Goal: Check status

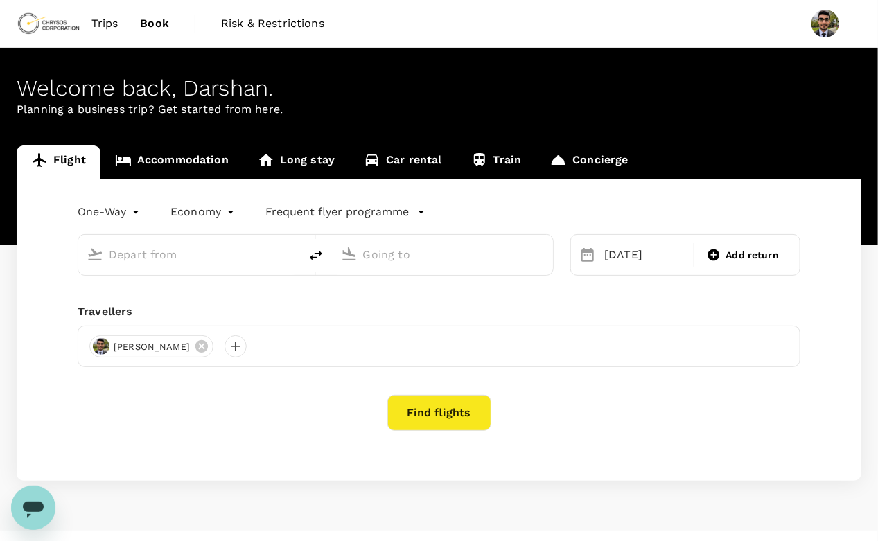
type input "[GEOGRAPHIC_DATA], [GEOGRAPHIC_DATA] (any)"
type input "Thunder Bay (YQT)"
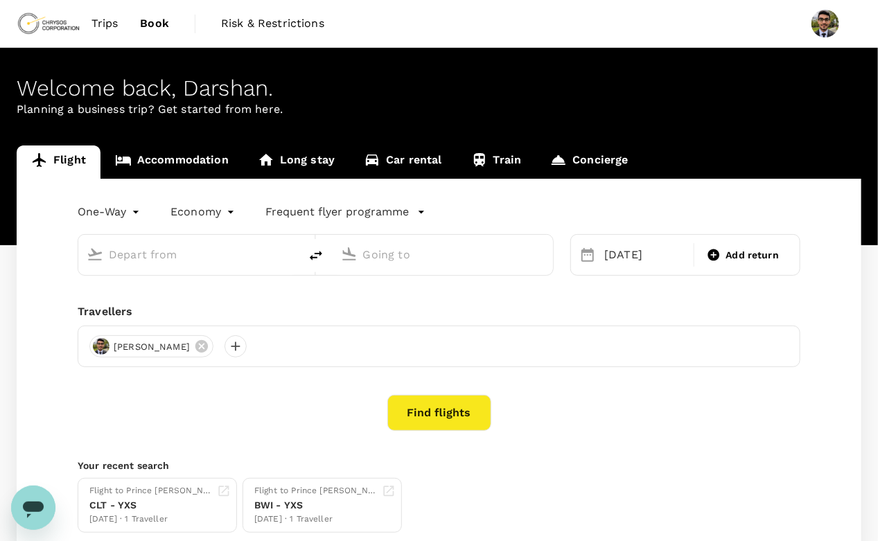
type input "[GEOGRAPHIC_DATA], [GEOGRAPHIC_DATA] (any)"
type input "Thunder Bay (YQT)"
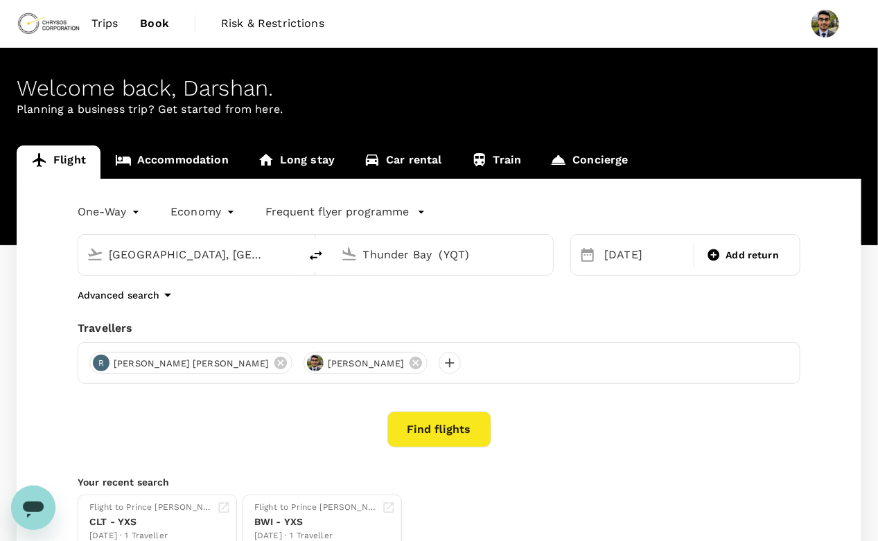
click at [106, 24] on span "Trips" at bounding box center [104, 23] width 27 height 17
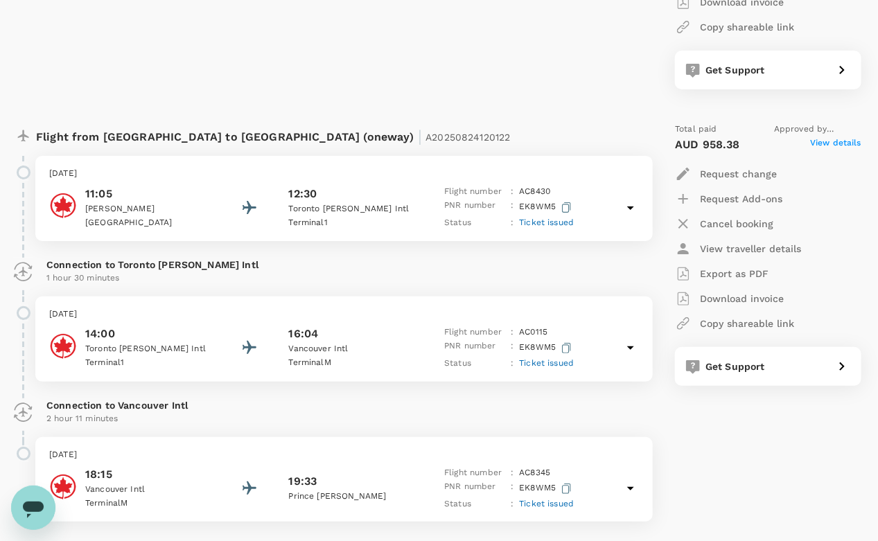
scroll to position [2023, 0]
drag, startPoint x: 365, startPoint y: 130, endPoint x: 261, endPoint y: 130, distance: 103.3
click at [261, 130] on div "Flight from [GEOGRAPHIC_DATA] to [GEOGRAPHIC_DATA] (oneway) | A20250824120122" at bounding box center [299, 134] width 526 height 25
copy p "A20250824120122"
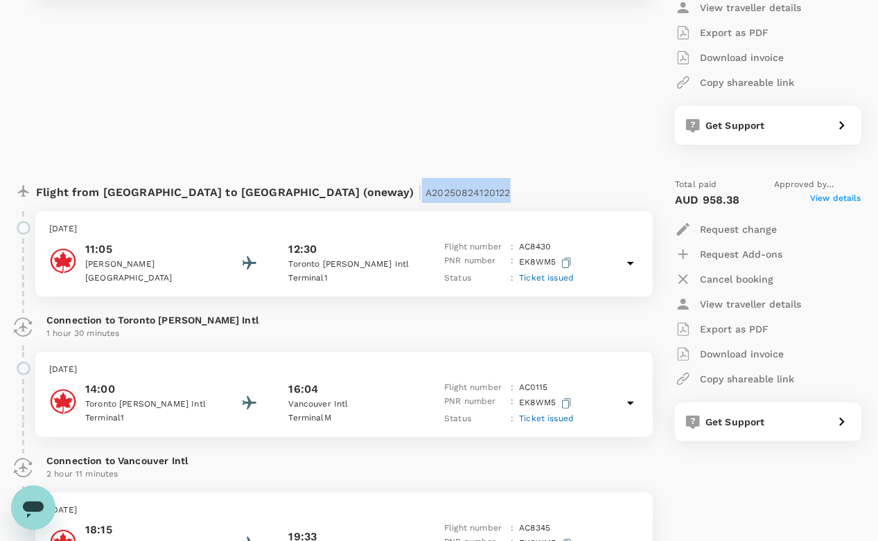
scroll to position [1947, 0]
